Goal: Navigation & Orientation: Find specific page/section

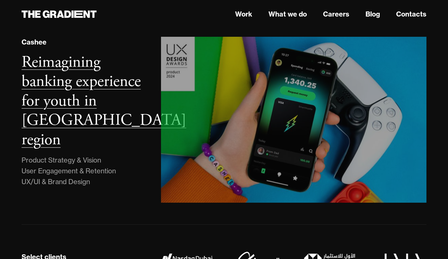
scroll to position [394, 0]
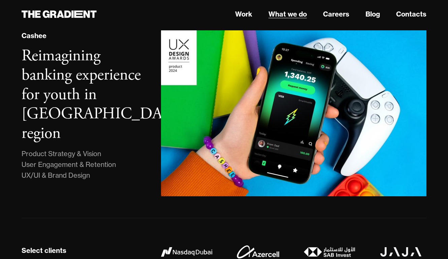
click at [299, 13] on link "What we do" at bounding box center [287, 14] width 38 height 10
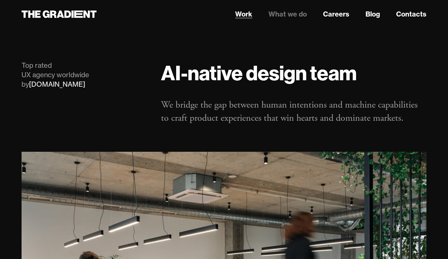
click at [244, 12] on link "Work" at bounding box center [243, 14] width 17 height 10
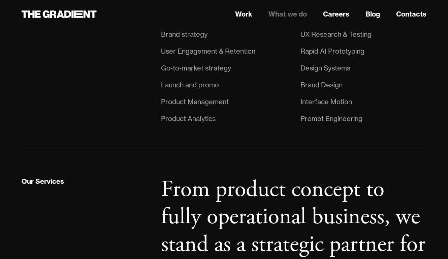
scroll to position [560, 0]
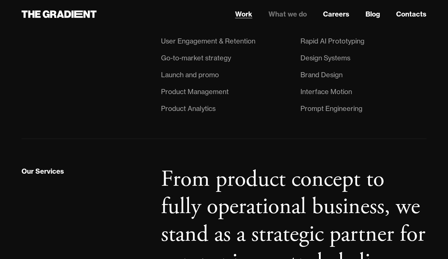
click at [249, 17] on link "Work" at bounding box center [243, 14] width 17 height 10
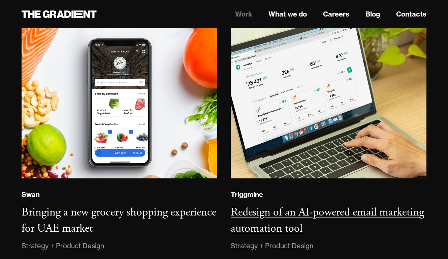
scroll to position [944, 0]
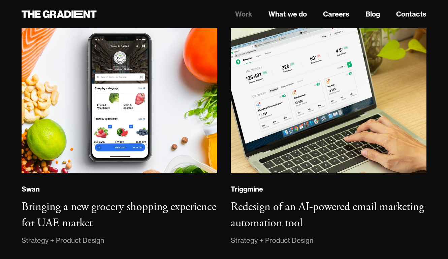
click at [343, 17] on link "Careers" at bounding box center [336, 14] width 26 height 10
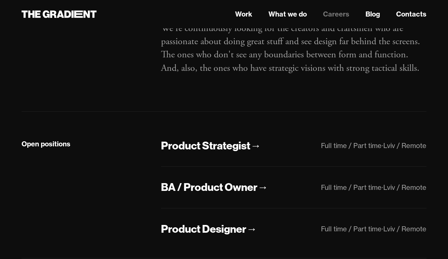
scroll to position [172, 0]
